Goal: Task Accomplishment & Management: Manage account settings

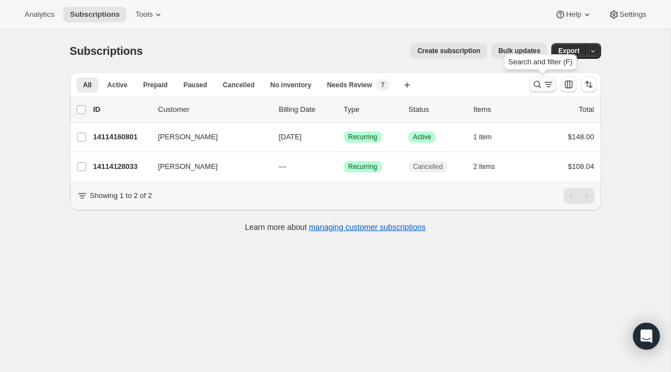
click at [540, 81] on icon "Search and filter results" at bounding box center [537, 84] width 11 height 11
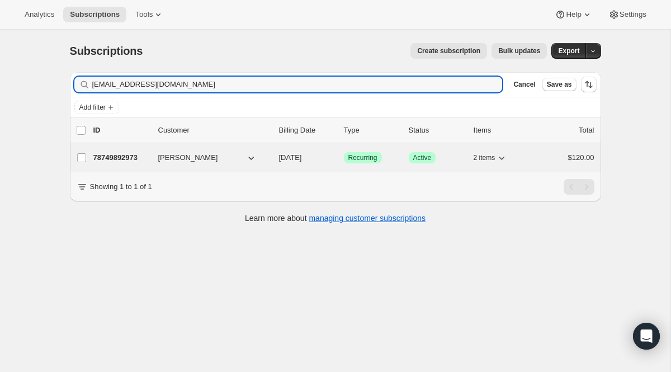
type input "[EMAIL_ADDRESS][DOMAIN_NAME]"
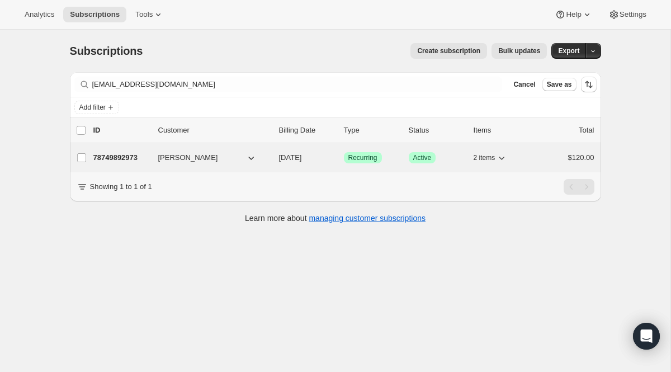
click at [359, 157] on span "Recurring" at bounding box center [362, 157] width 29 height 9
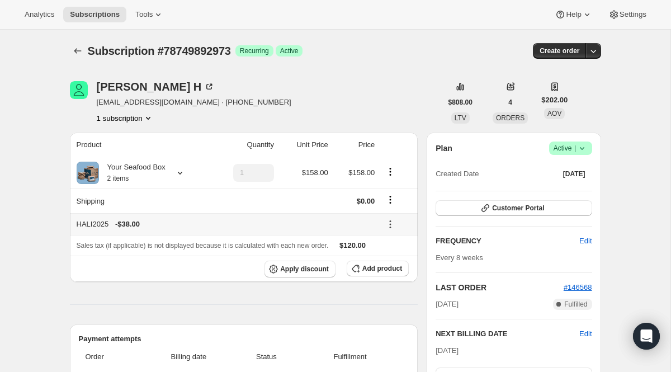
click at [391, 221] on icon at bounding box center [391, 221] width 2 height 2
click at [388, 262] on span "Remove" at bounding box center [396, 265] width 27 height 8
click at [179, 173] on icon at bounding box center [179, 172] width 11 height 11
